Goal: Navigation & Orientation: Find specific page/section

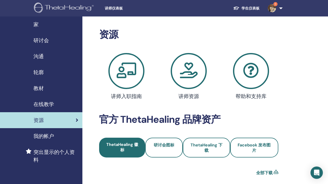
click at [115, 9] on span "讲师仪表板" at bounding box center [143, 8] width 77 height 5
click at [51, 24] on div "家" at bounding box center [41, 25] width 74 height 8
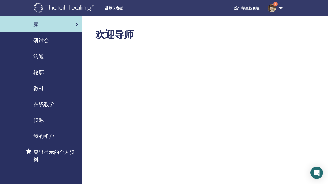
click at [57, 45] on link "研讨会" at bounding box center [41, 40] width 82 height 16
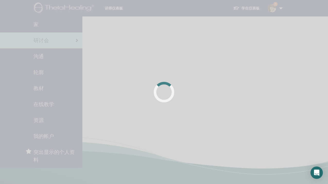
click at [57, 26] on div at bounding box center [164, 92] width 328 height 184
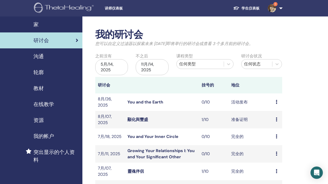
click at [57, 26] on div "家" at bounding box center [41, 25] width 74 height 8
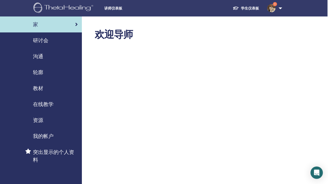
scroll to position [0, 1]
click at [51, 41] on div "研讨会" at bounding box center [41, 41] width 74 height 8
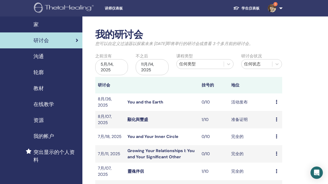
click at [63, 26] on div "家" at bounding box center [41, 25] width 74 height 8
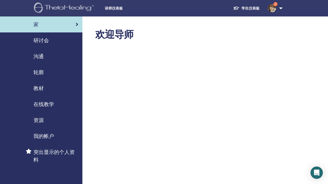
click at [67, 42] on div "研讨会" at bounding box center [41, 41] width 74 height 8
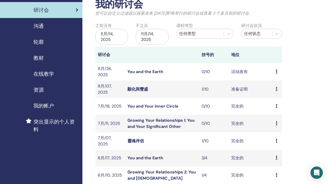
scroll to position [32, 0]
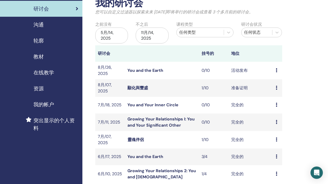
click at [278, 137] on div "预习 与会者" at bounding box center [278, 140] width 4 height 6
click at [278, 149] on link "与会者" at bounding box center [277, 148] width 12 height 5
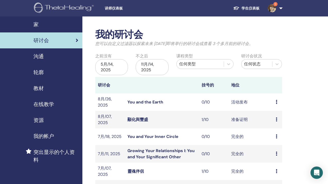
scroll to position [0, 0]
click at [66, 24] on div "家" at bounding box center [41, 25] width 74 height 8
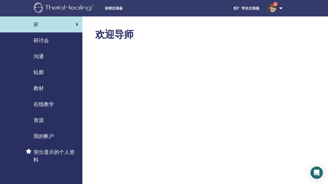
click at [251, 5] on link "学生仪表板" at bounding box center [246, 9] width 35 height 10
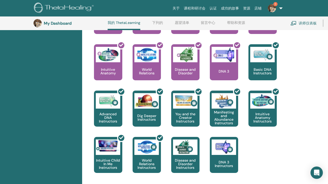
scroll to position [248, 0]
